Goal: Transaction & Acquisition: Purchase product/service

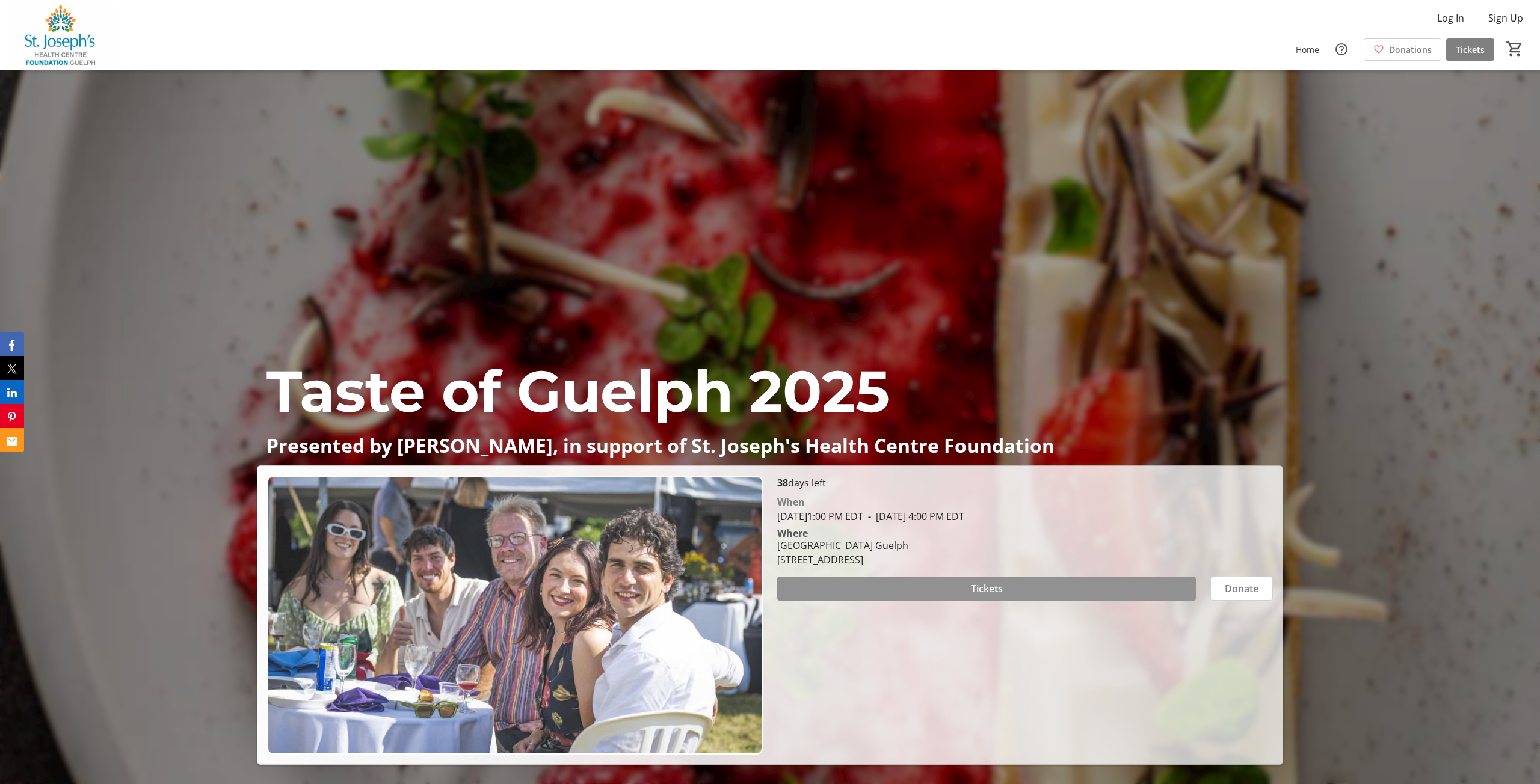
click at [1015, 581] on span at bounding box center [986, 589] width 419 height 29
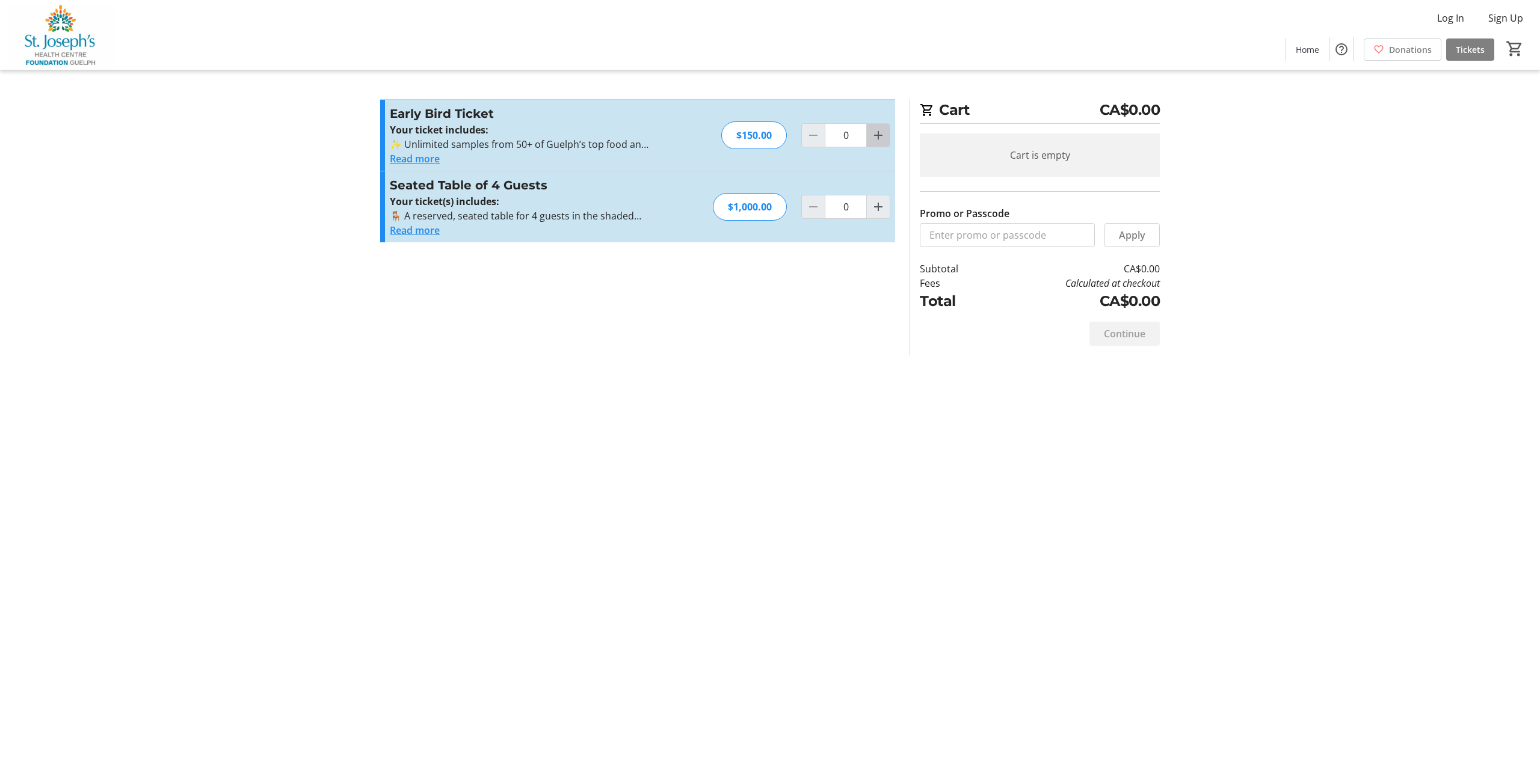
click at [874, 134] on mat-icon "Increment by one" at bounding box center [878, 135] width 14 height 14
type input "1"
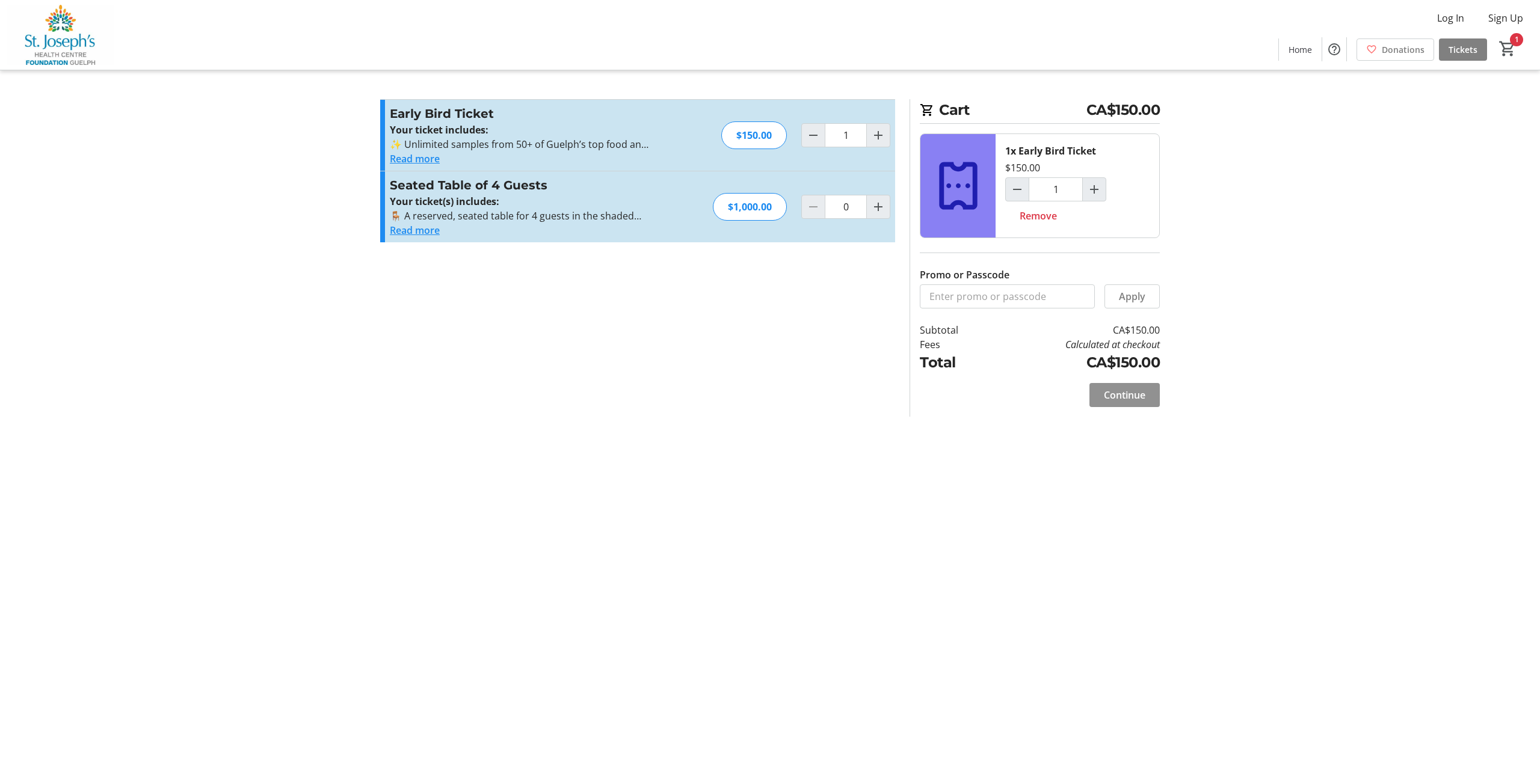
click at [1122, 403] on span "Continue" at bounding box center [1124, 395] width 41 height 14
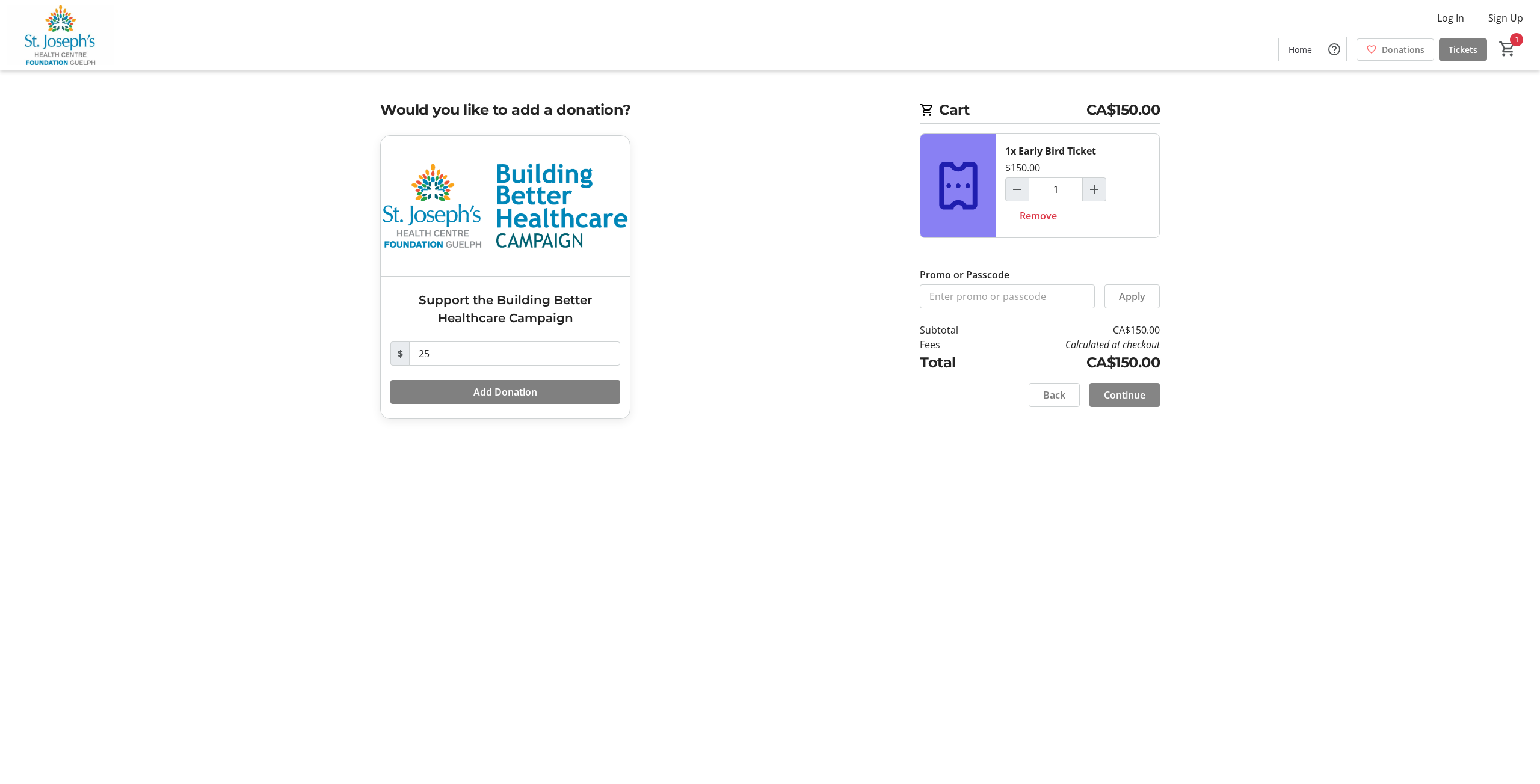
click at [1120, 403] on span "Continue" at bounding box center [1124, 395] width 41 height 14
select select "CA"
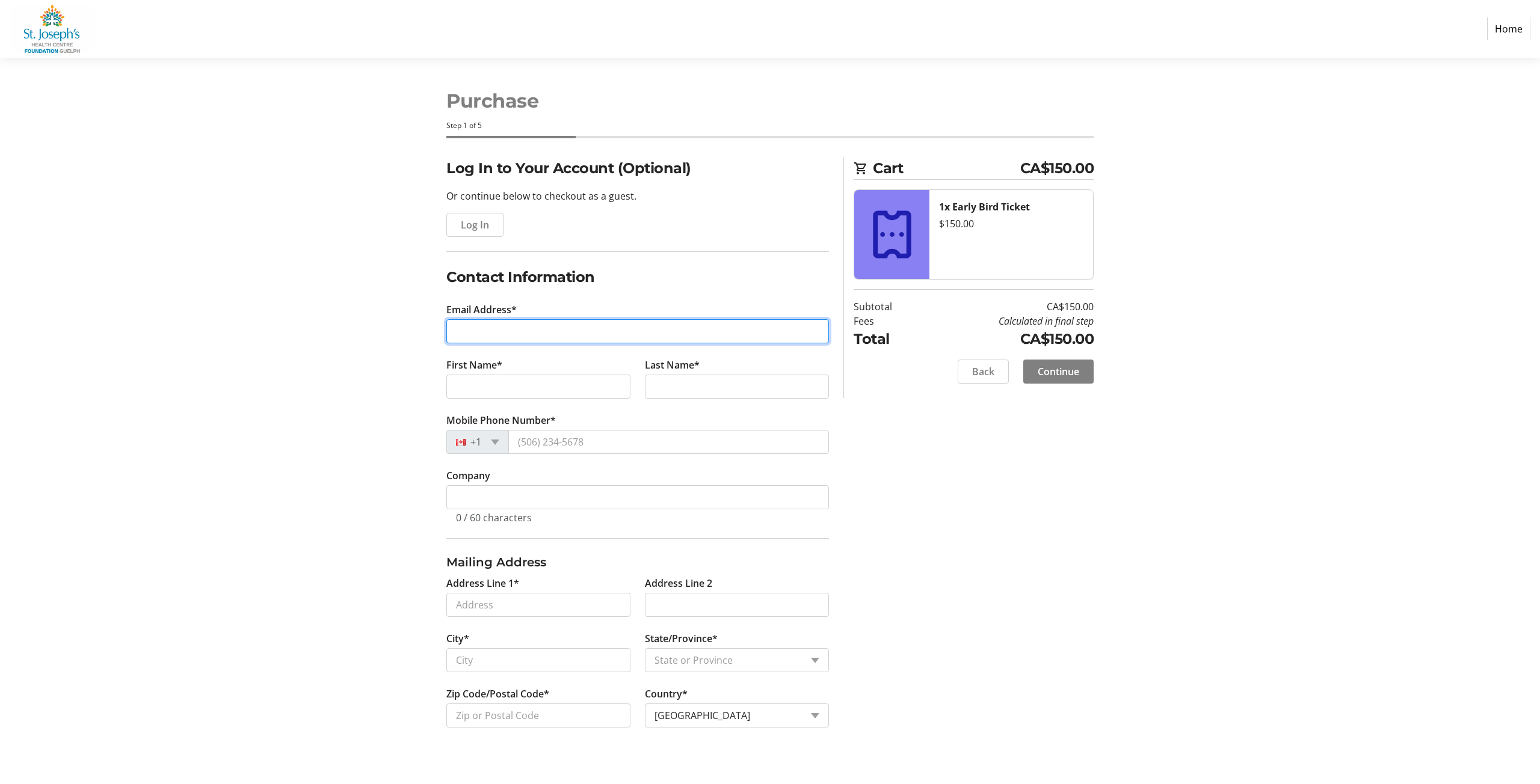
click at [499, 326] on input "Email Address*" at bounding box center [638, 331] width 383 height 24
type input "[EMAIL_ADDRESS][DOMAIN_NAME]"
click at [476, 387] on input "First Name*" at bounding box center [539, 386] width 184 height 24
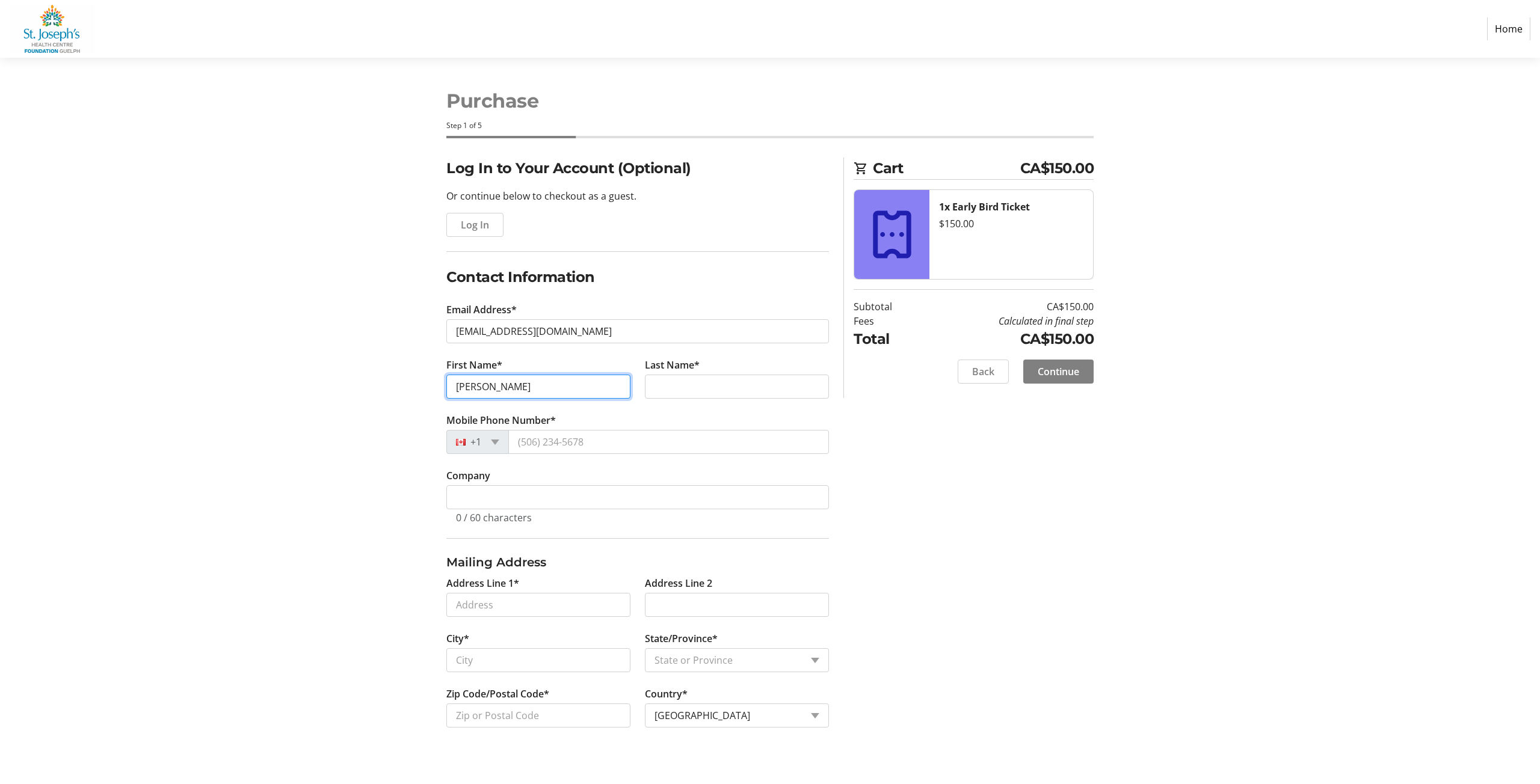
type input "[PERSON_NAME]"
click at [656, 392] on input "Last Name*" at bounding box center [737, 386] width 184 height 24
type input "[PERSON_NAME] Son"
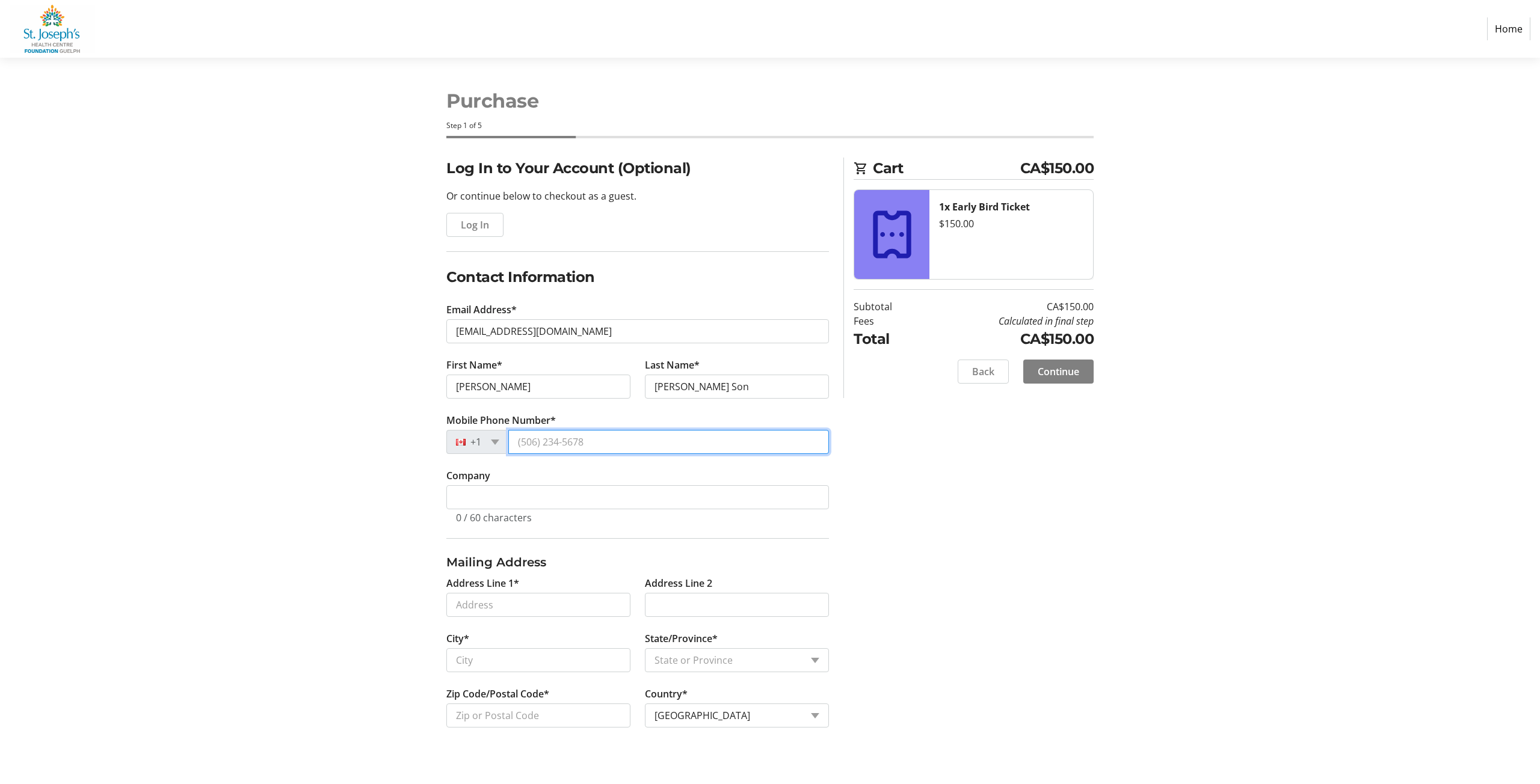
click at [546, 448] on input "Mobile Phone Number*" at bounding box center [669, 442] width 321 height 24
type input "[PHONE_NUMBER]"
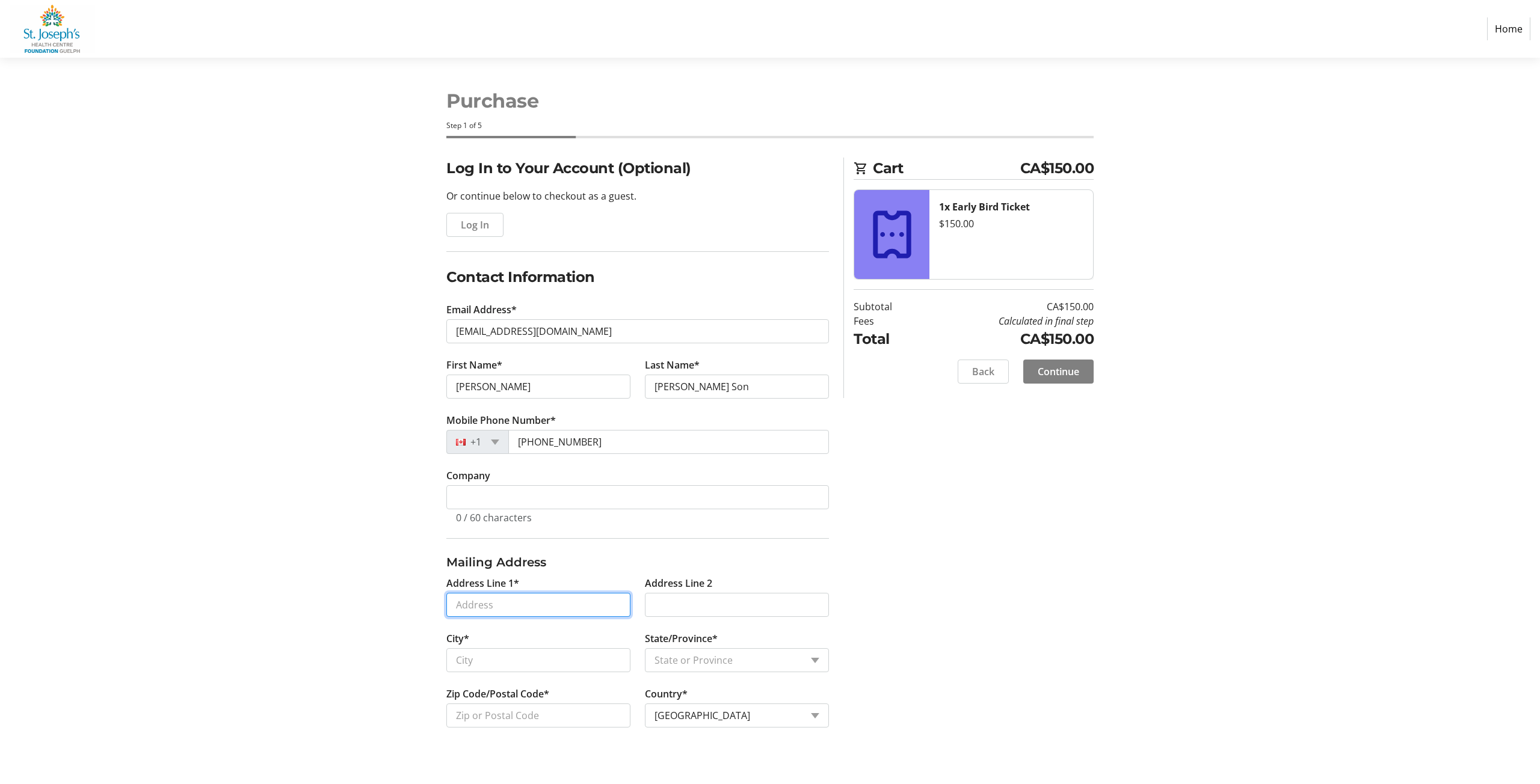
click at [502, 614] on input "Address Line 1*" at bounding box center [539, 605] width 184 height 24
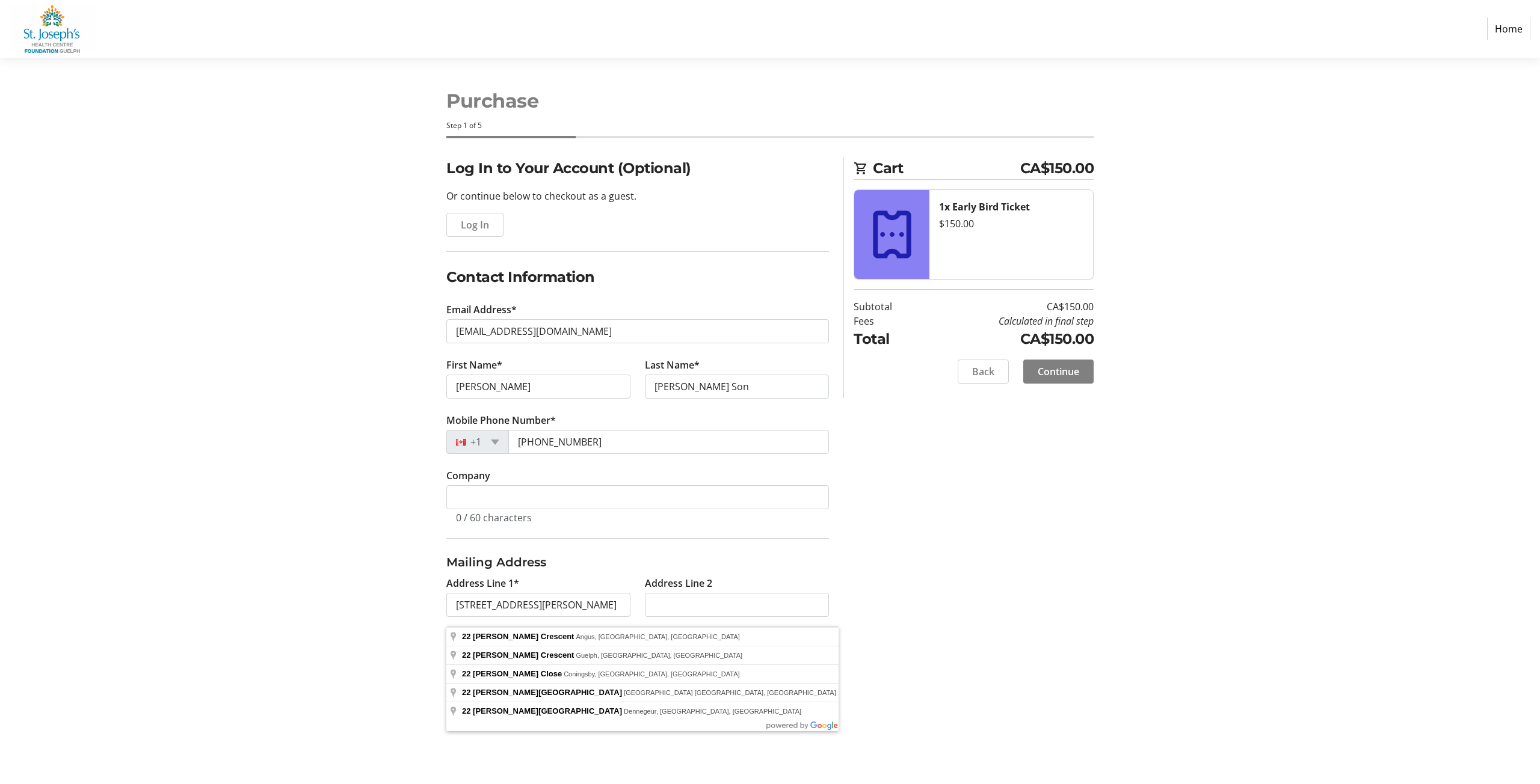
type input "[STREET_ADDRESS][PERSON_NAME]"
type input "Guelph"
select select "ON"
type input "N1C 1G9"
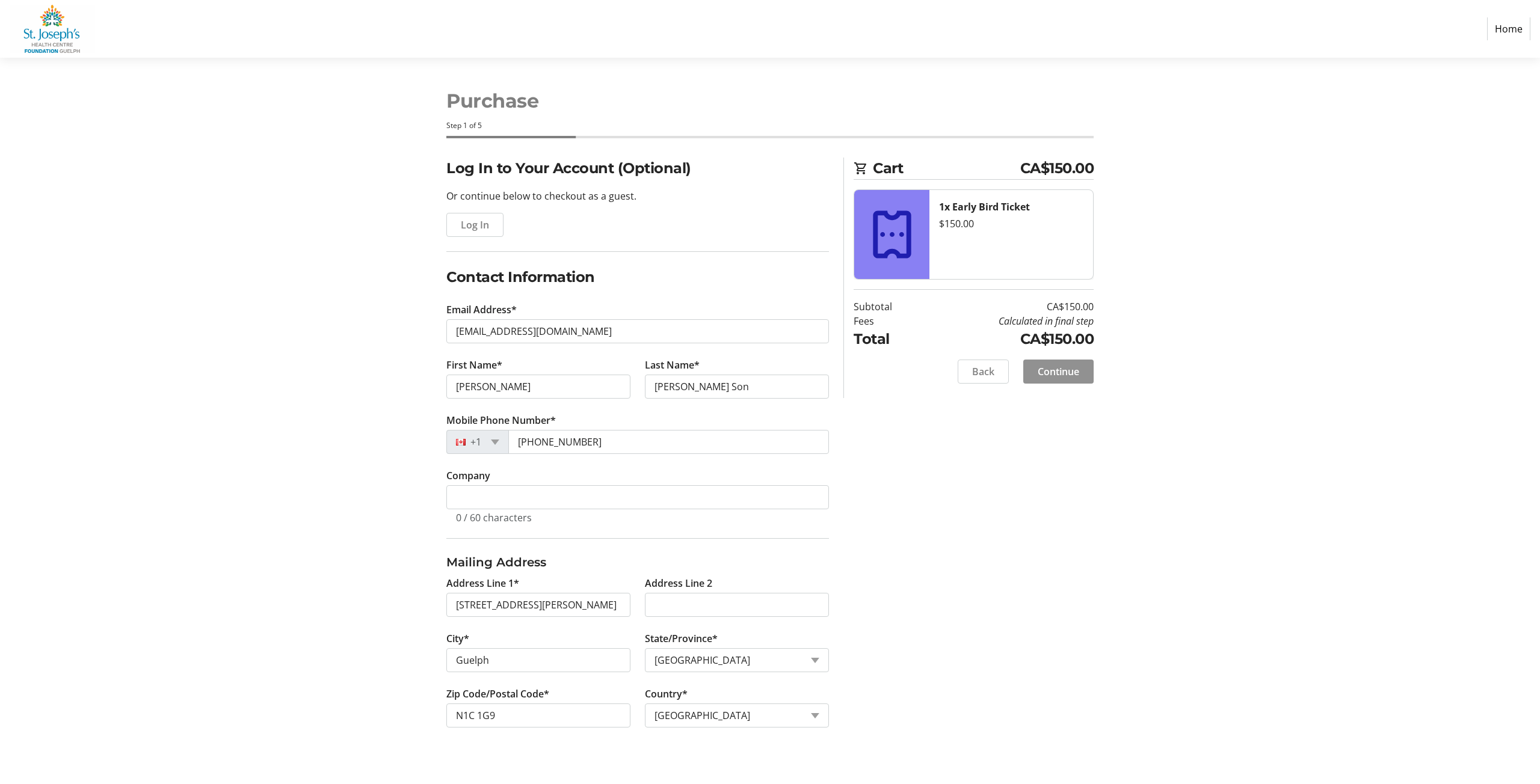
click at [1067, 374] on span "Continue" at bounding box center [1058, 371] width 41 height 14
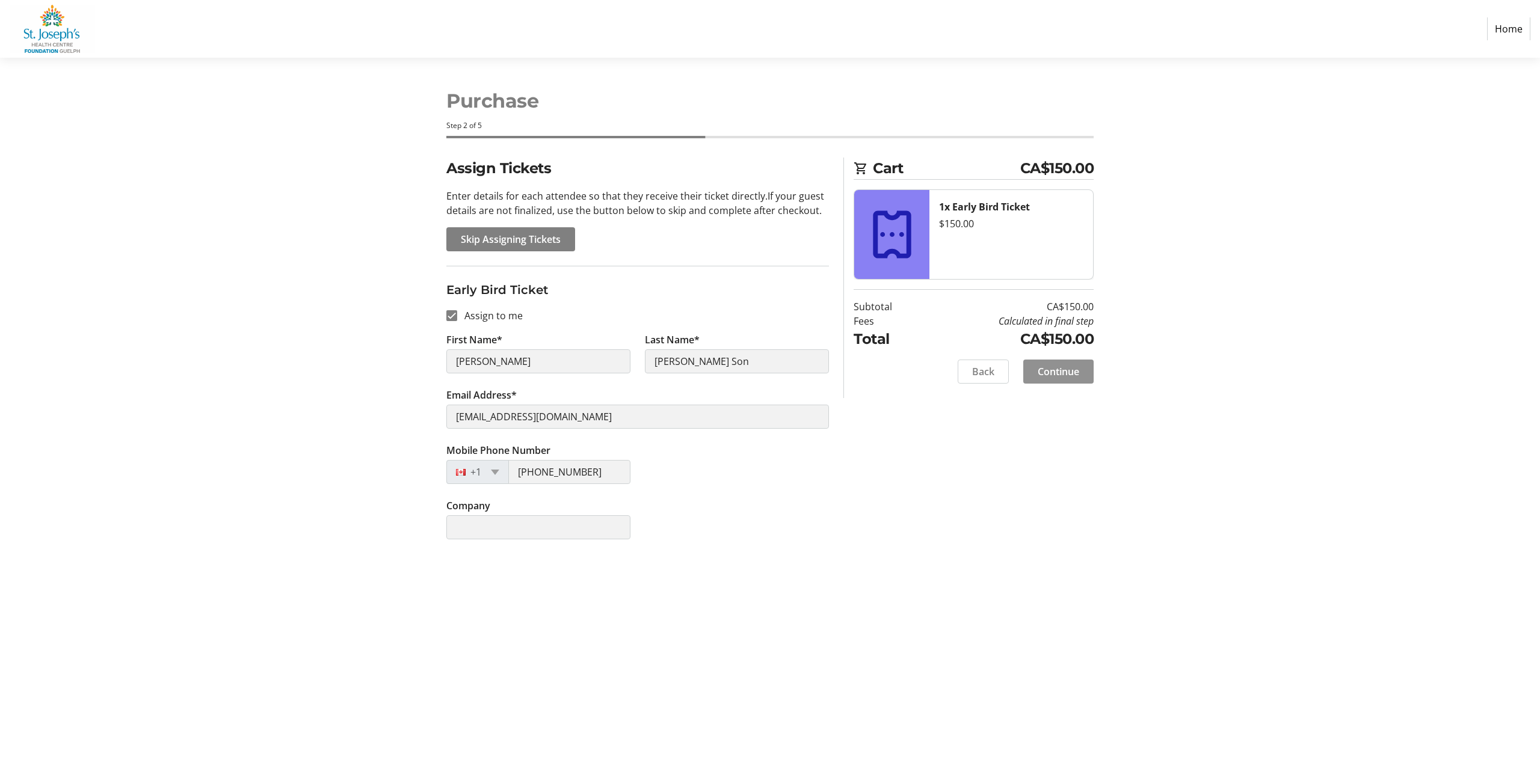
click at [1072, 369] on span "Continue" at bounding box center [1058, 371] width 41 height 14
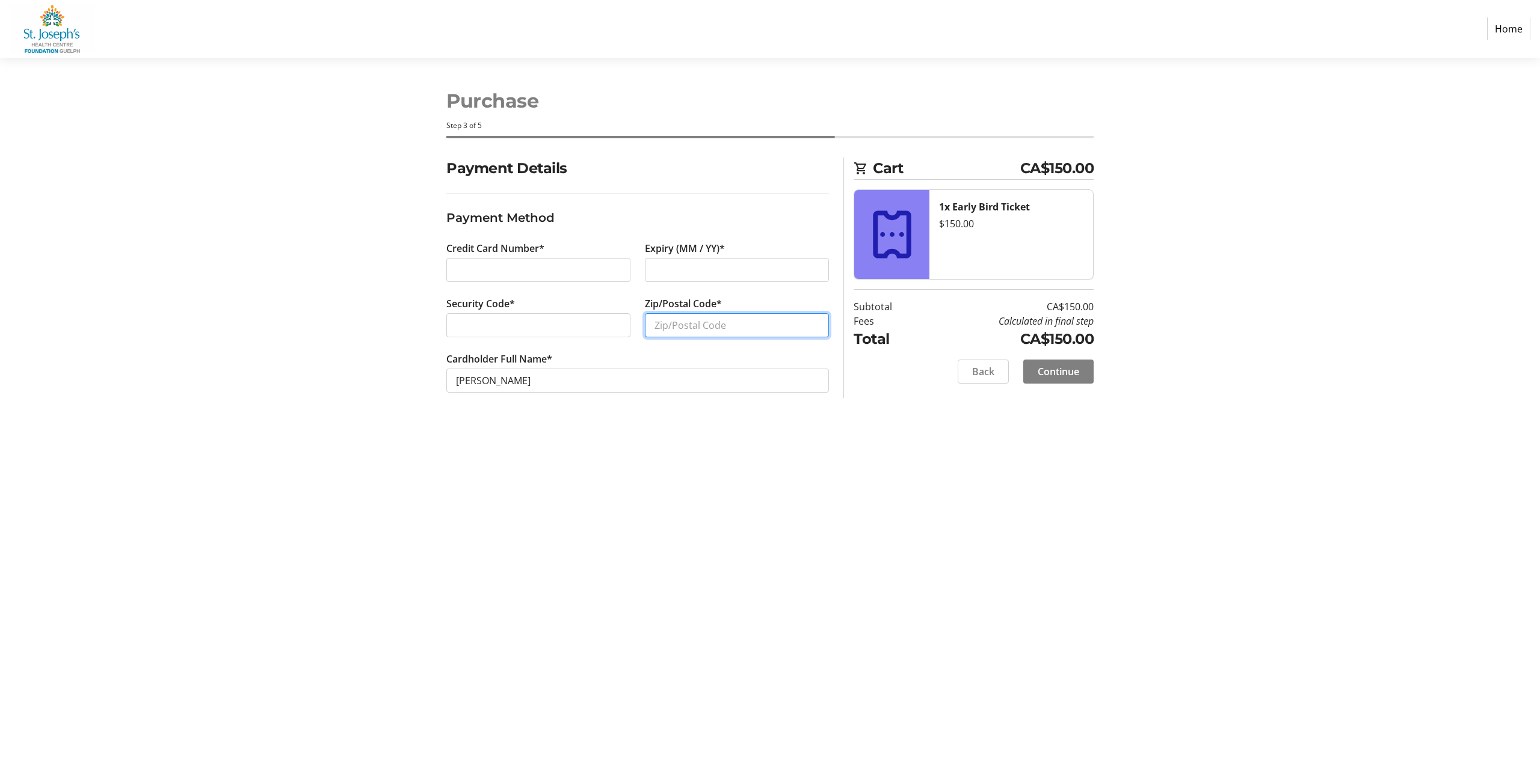
click at [669, 327] on input "Zip/Postal Code*" at bounding box center [737, 325] width 184 height 24
type input "N1E 4J5"
click at [1047, 372] on span "Continue" at bounding box center [1058, 371] width 41 height 14
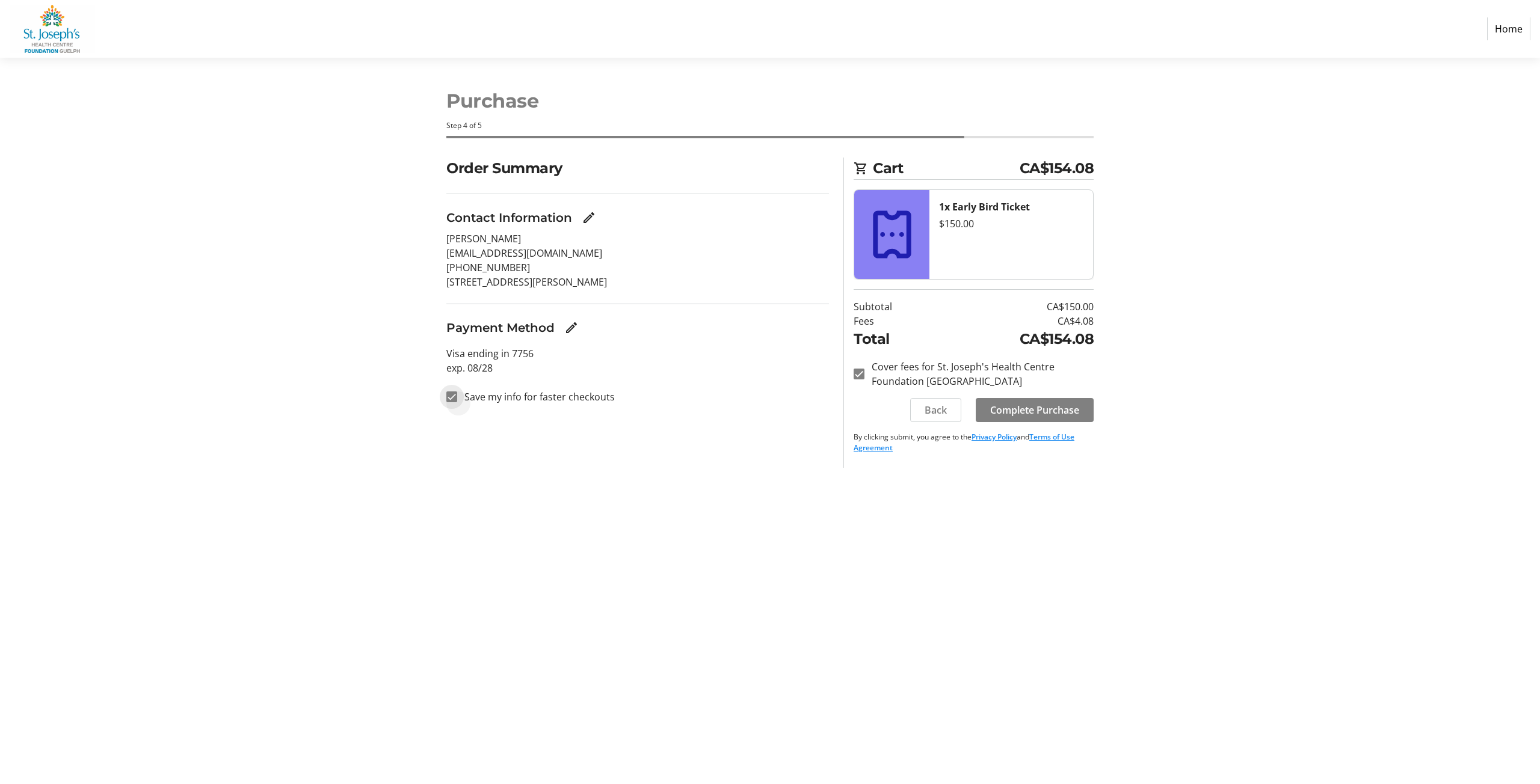
click at [456, 398] on input "Save my info for faster checkouts" at bounding box center [452, 397] width 11 height 11
checkbox input "false"
click at [1018, 410] on span "Complete Purchase" at bounding box center [1035, 410] width 89 height 14
